Goal: Check status: Check status

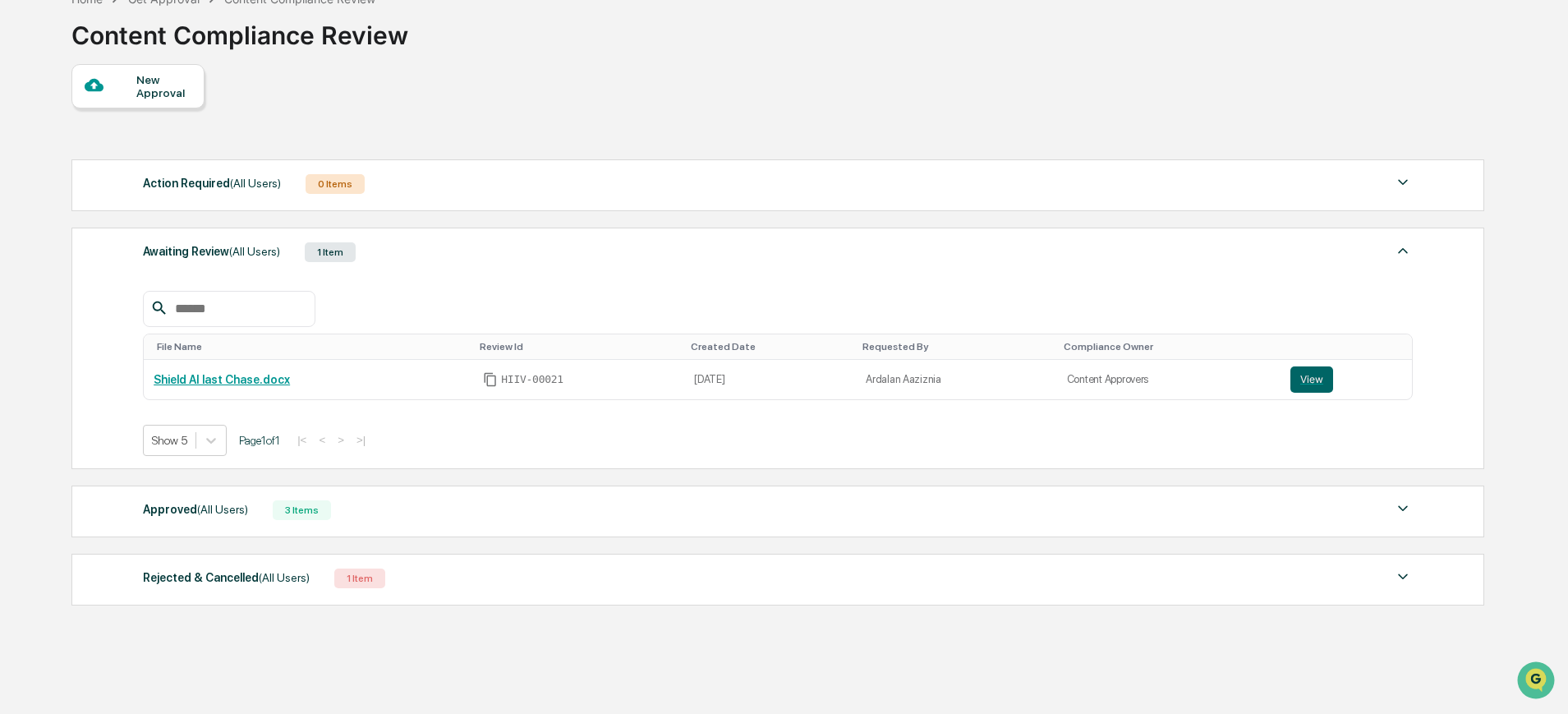
scroll to position [105, 0]
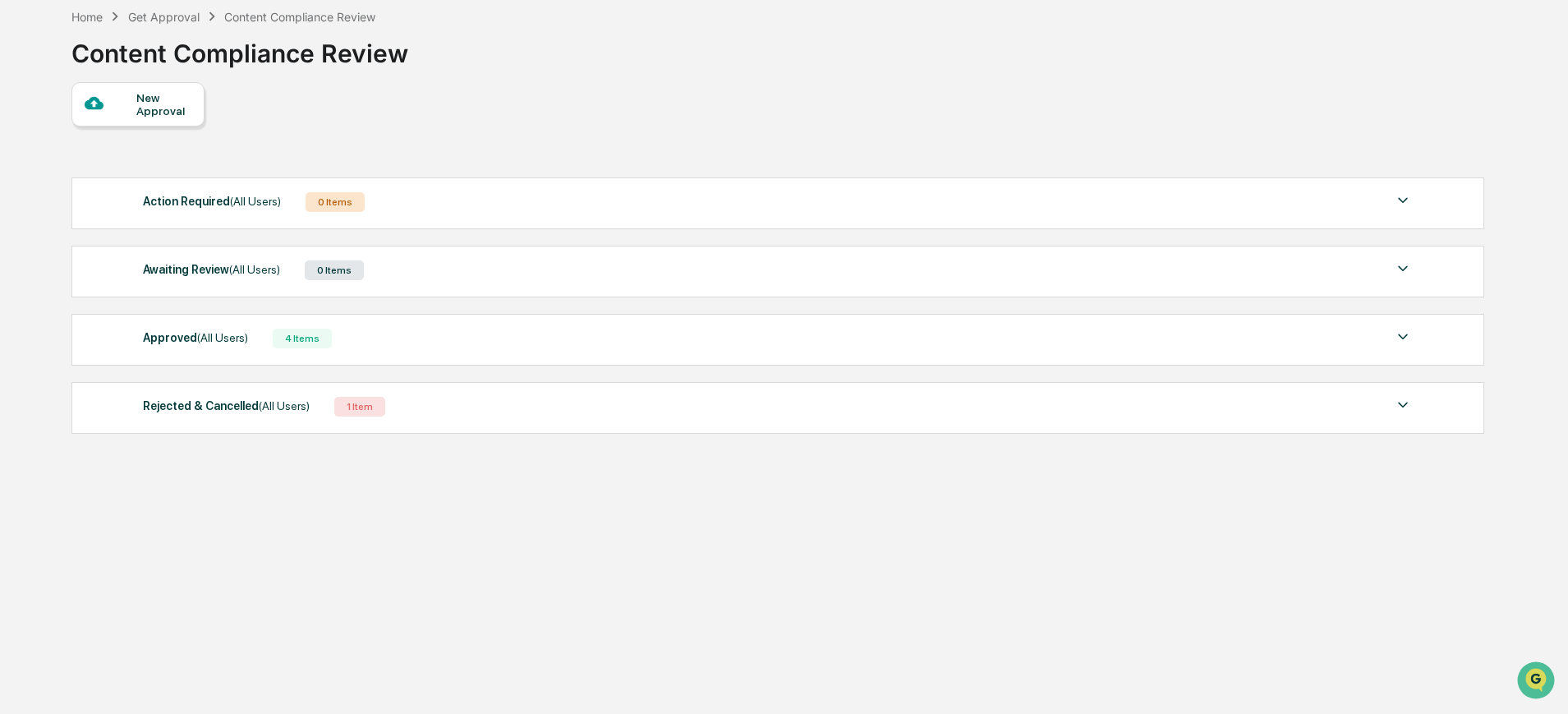
click at [456, 339] on div "Approved (All Users) 4 Items" at bounding box center [778, 339] width 1270 height 23
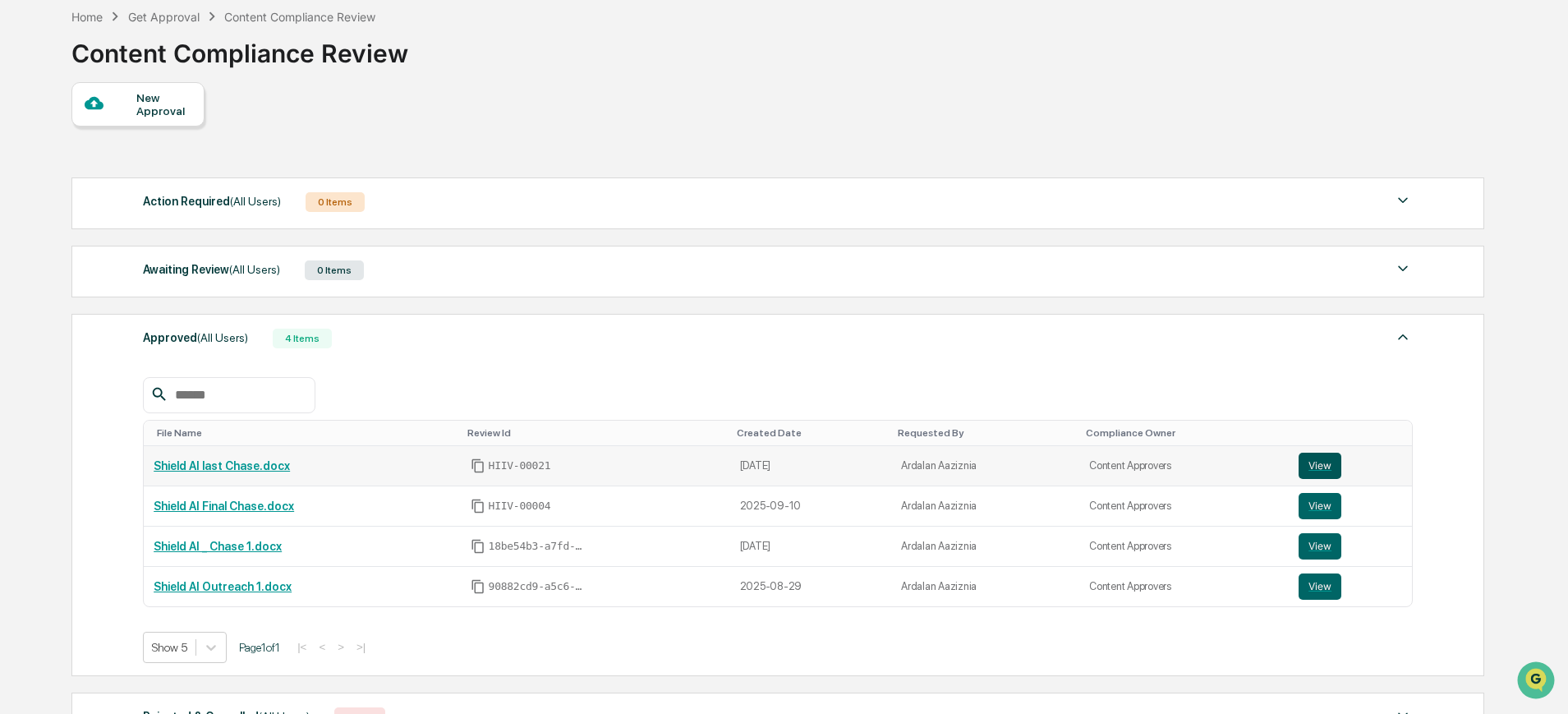
click at [1325, 462] on button "View" at bounding box center [1320, 466] width 43 height 26
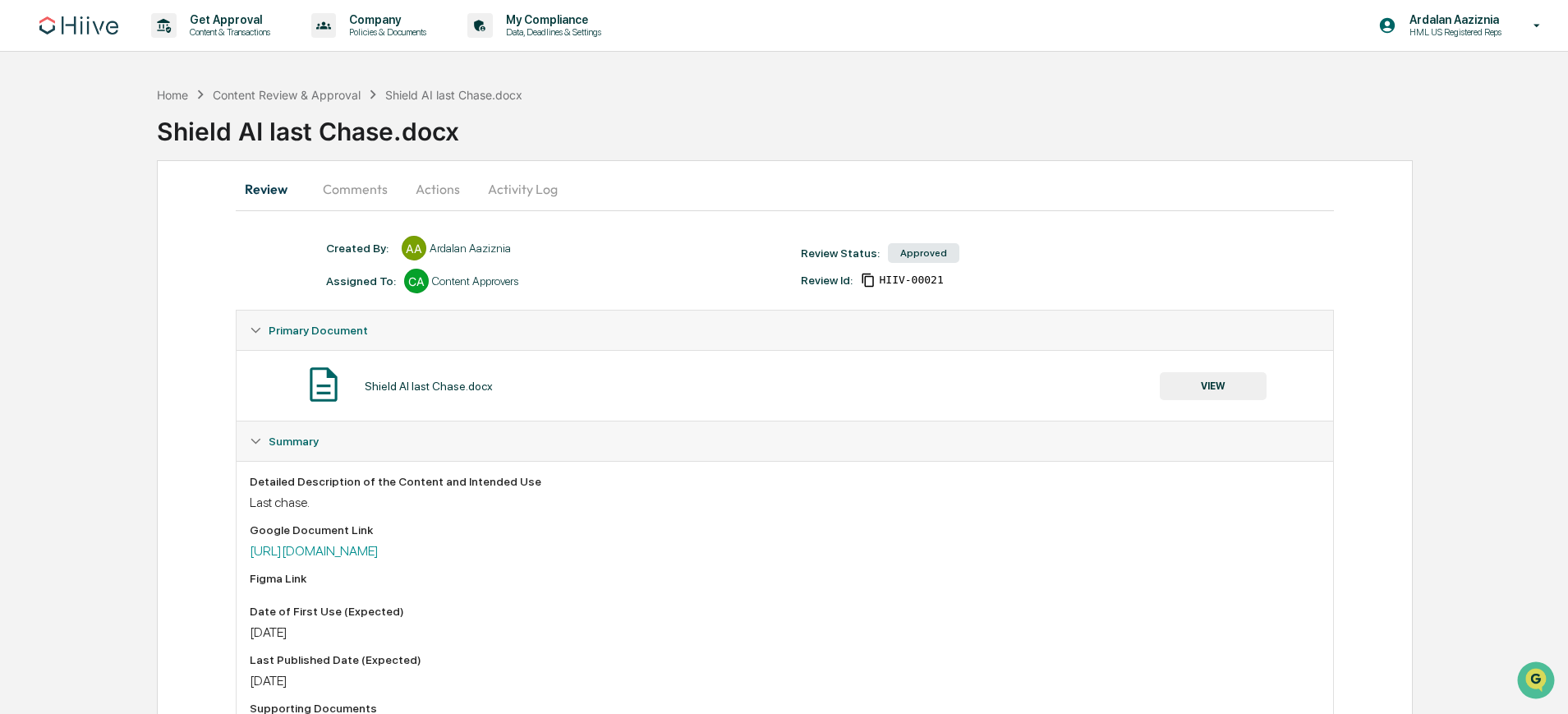
click at [681, 86] on div "Home Content Review & Approval Shield AI last Chase.docx Shield AI last Chase.d…" at bounding box center [862, 119] width 1411 height 68
